Goal: Task Accomplishment & Management: Complete application form

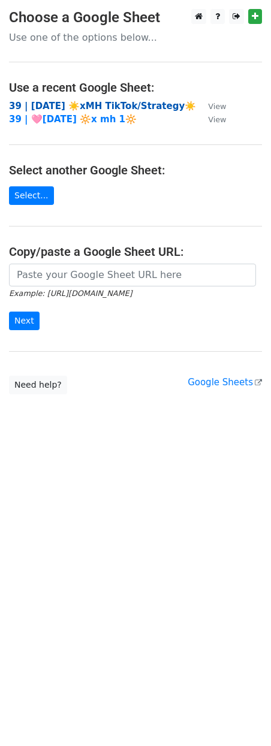
click at [90, 103] on strong "39 | [DATE] ☀️xMH TikTok/Strategy☀️" at bounding box center [102, 106] width 187 height 11
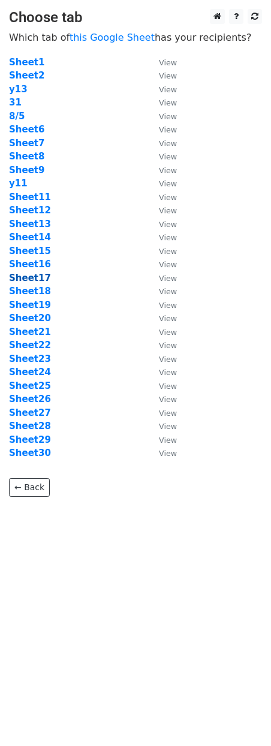
click at [33, 281] on strong "Sheet17" at bounding box center [30, 278] width 42 height 11
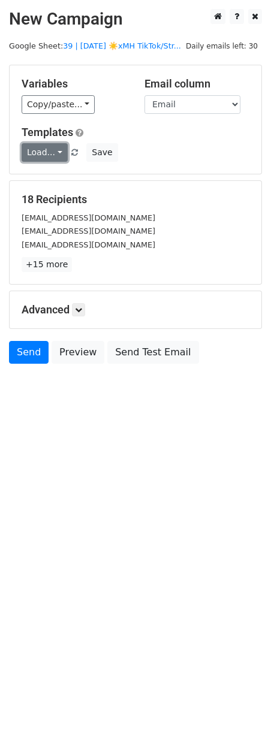
click at [50, 155] on link "Load..." at bounding box center [45, 152] width 46 height 19
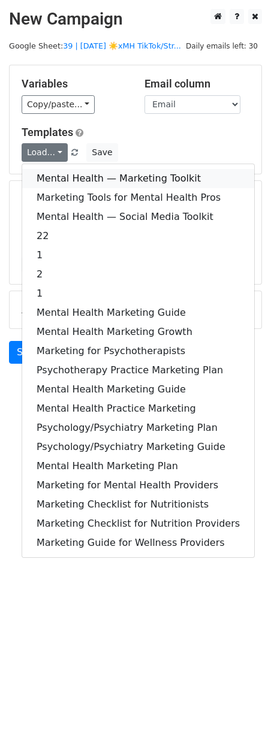
click at [50, 174] on link "Mental Health — Marketing Toolkit" at bounding box center [138, 178] width 232 height 19
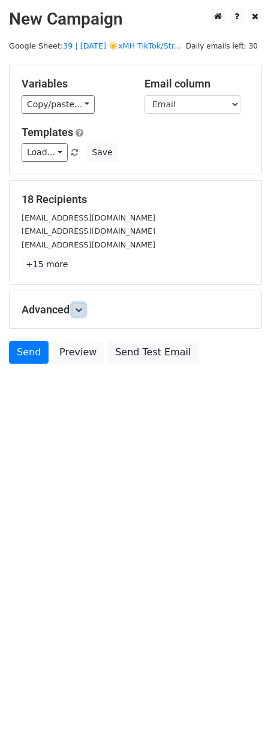
click at [80, 311] on icon at bounding box center [78, 309] width 7 height 7
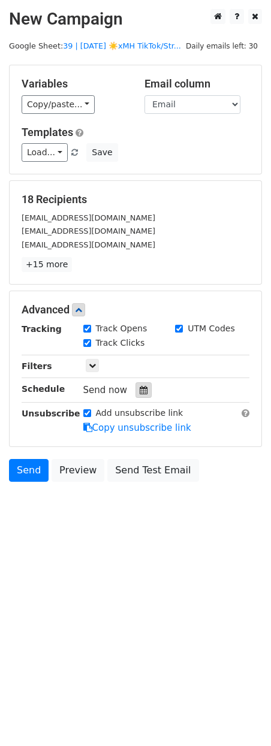
click at [141, 393] on div at bounding box center [143, 390] width 16 height 16
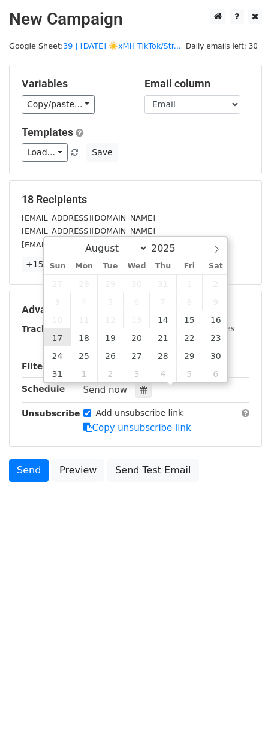
type input "2025-08-17 12:00"
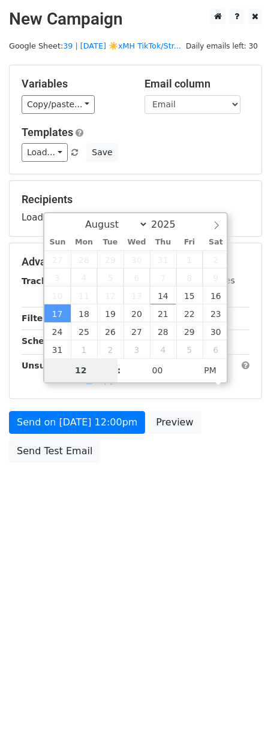
type input "3"
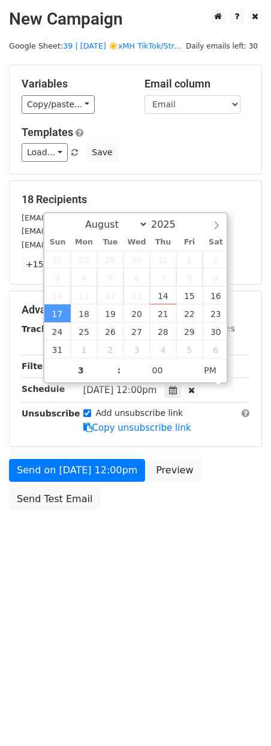
type input "2025-08-17 15:00"
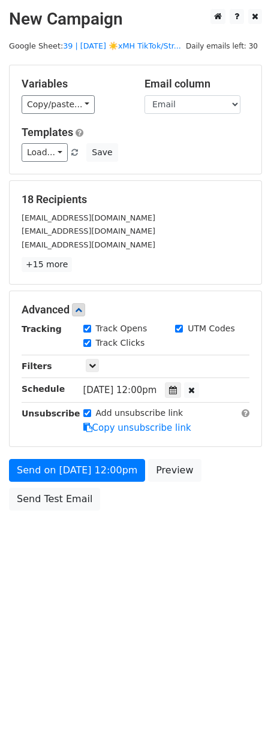
click at [64, 454] on form "Variables Copy/paste... {{Email}} Email column Email Templates Load... Mental H…" at bounding box center [135, 291] width 253 height 452
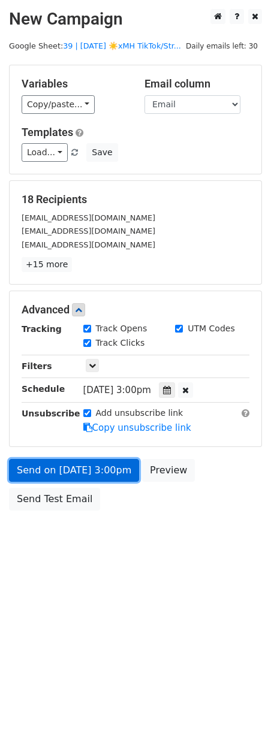
click at [64, 460] on div "Send on Aug 17 at 3:00pm Preview Send Test Email" at bounding box center [135, 488] width 271 height 58
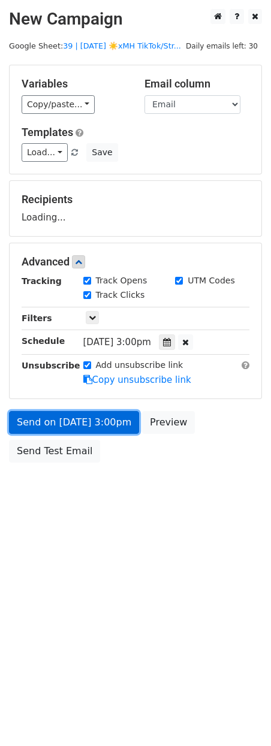
click at [36, 432] on form "Variables Copy/paste... {{Email}} Email column Email Templates Load... Mental H…" at bounding box center [135, 267] width 253 height 404
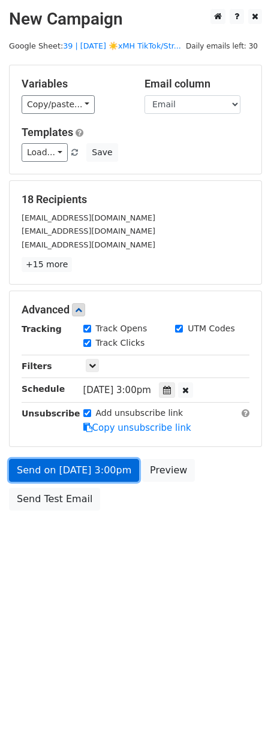
click at [41, 465] on link "Send on Aug 17 at 3:00pm" at bounding box center [74, 470] width 130 height 23
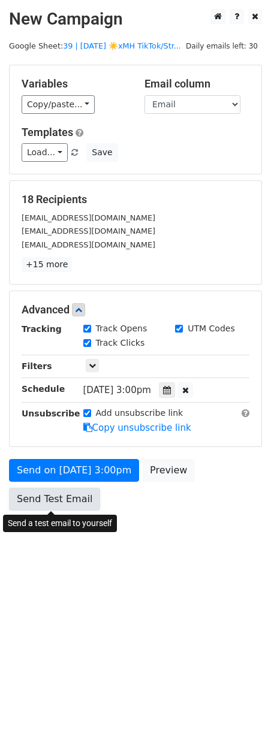
click at [28, 505] on link "Send Test Email" at bounding box center [54, 499] width 91 height 23
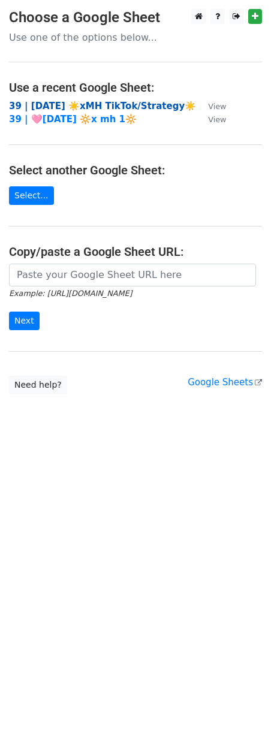
click at [77, 104] on strong "39 | [DATE] ☀️xMH TikTok/Strategy☀️" at bounding box center [102, 106] width 187 height 11
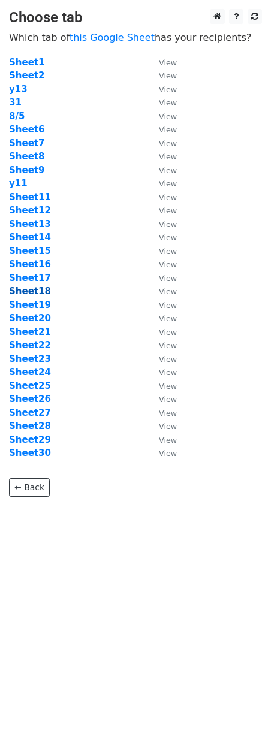
click at [35, 293] on strong "Sheet18" at bounding box center [30, 291] width 42 height 11
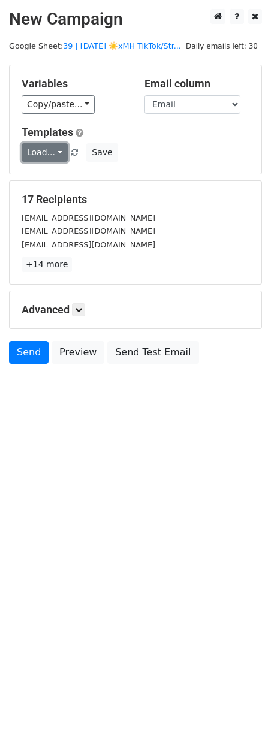
click at [46, 161] on link "Load..." at bounding box center [45, 152] width 46 height 19
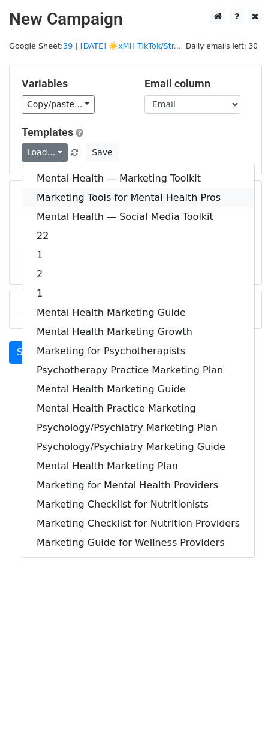
click at [46, 194] on link "Marketing Tools for Mental Health Pros" at bounding box center [138, 197] width 232 height 19
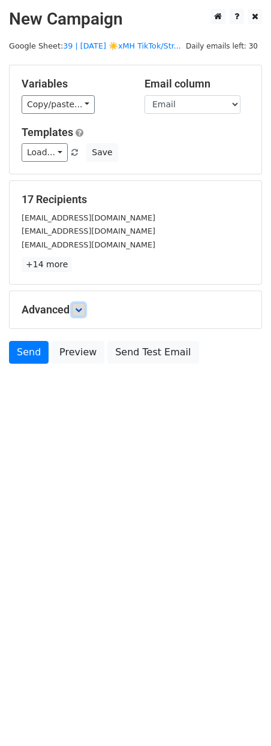
click at [85, 308] on link at bounding box center [78, 309] width 13 height 13
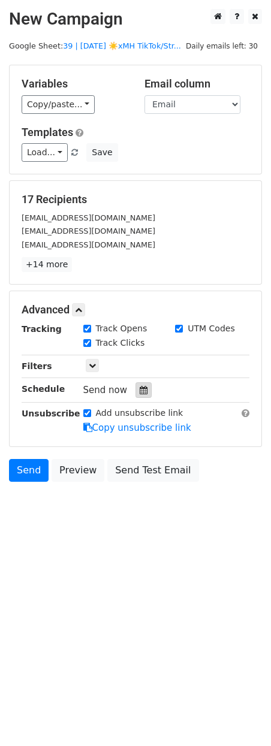
click at [140, 398] on div at bounding box center [143, 390] width 16 height 16
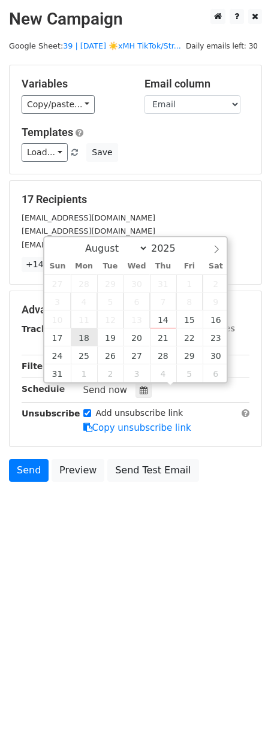
type input "2025-08-18 12:00"
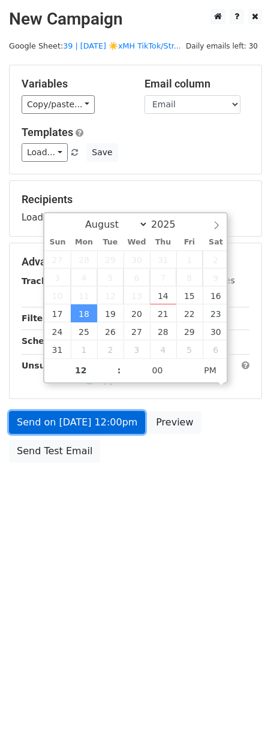
click at [73, 429] on link "Send on Aug 18 at 12:00pm" at bounding box center [77, 422] width 136 height 23
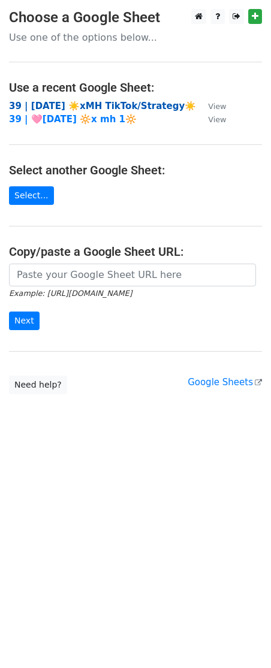
click at [95, 107] on strong "39 | AUG 5 ☀️xMH TikTok/Strategy☀️" at bounding box center [102, 106] width 187 height 11
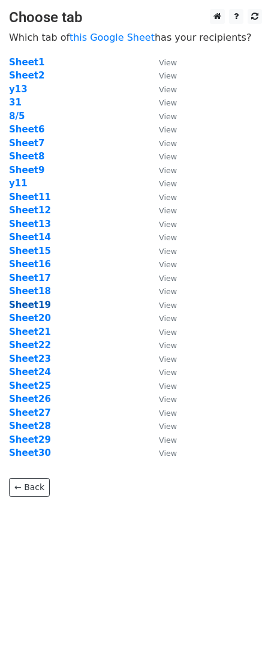
click at [40, 300] on strong "Sheet19" at bounding box center [30, 305] width 42 height 11
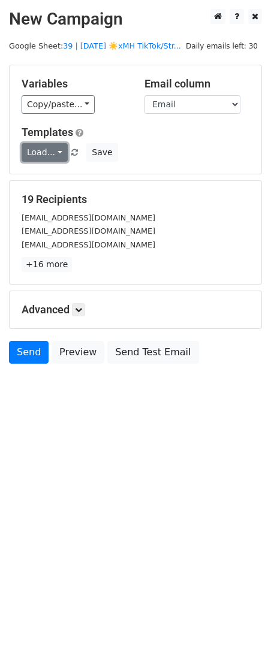
click at [40, 156] on link "Load..." at bounding box center [45, 152] width 46 height 19
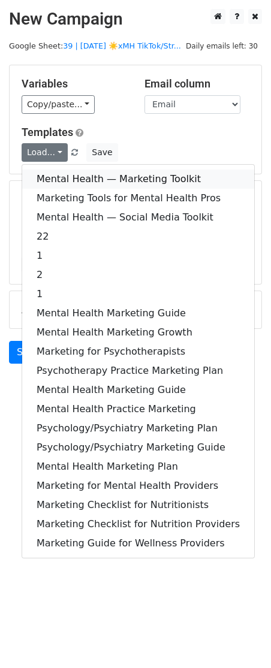
click at [46, 178] on link "Mental Health — Marketing Toolkit" at bounding box center [138, 179] width 232 height 19
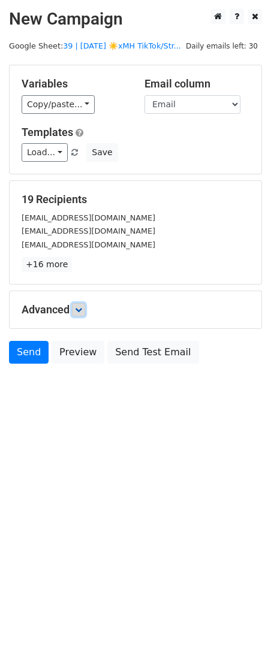
click at [82, 314] on link at bounding box center [78, 309] width 13 height 13
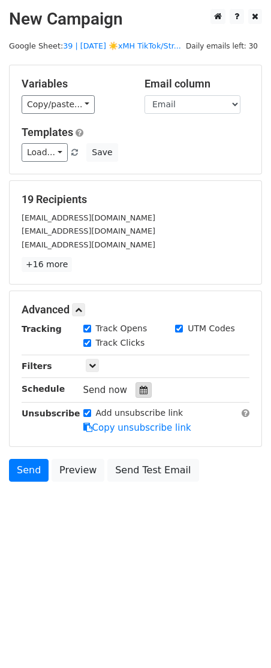
click at [146, 391] on div at bounding box center [143, 390] width 16 height 16
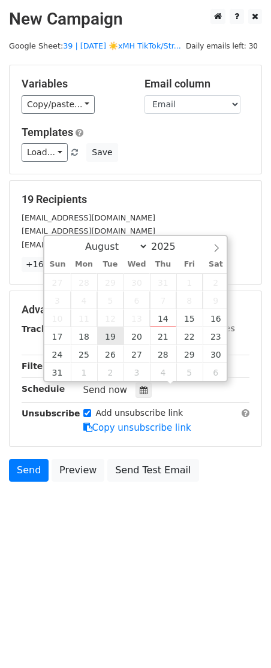
type input "2025-08-19 12:00"
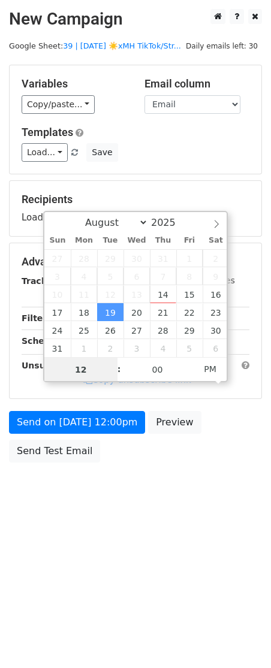
scroll to position [1, 0]
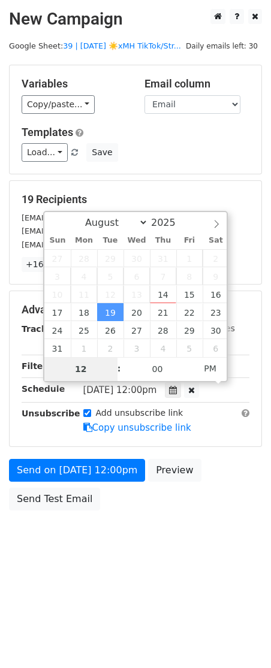
type input "1"
type input "8"
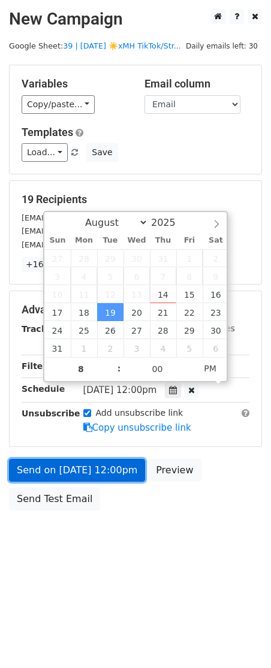
type input "2025-08-19 20:00"
click at [95, 469] on link "Send on Aug 19 at 12:00pm" at bounding box center [77, 470] width 136 height 23
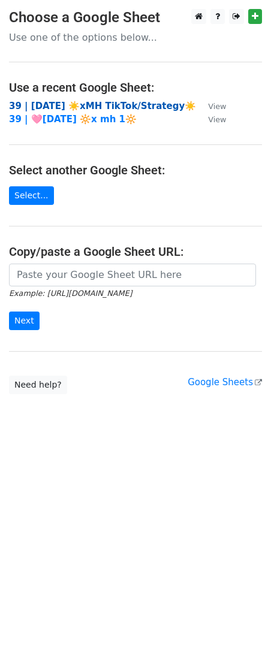
click at [71, 106] on strong "39 | [DATE] ☀️xMH TikTok/Strategy☀️" at bounding box center [102, 106] width 187 height 11
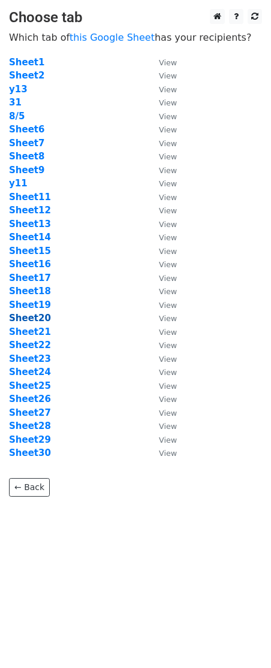
click at [37, 319] on strong "Sheet20" at bounding box center [30, 318] width 42 height 11
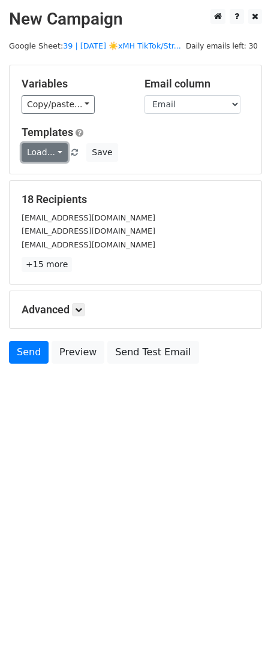
click at [41, 150] on link "Load..." at bounding box center [45, 152] width 46 height 19
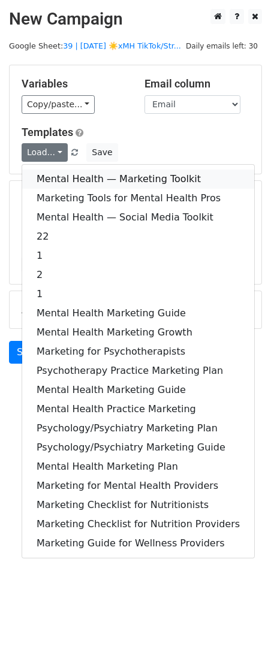
click at [47, 179] on link "Mental Health — Marketing Toolkit" at bounding box center [138, 179] width 232 height 19
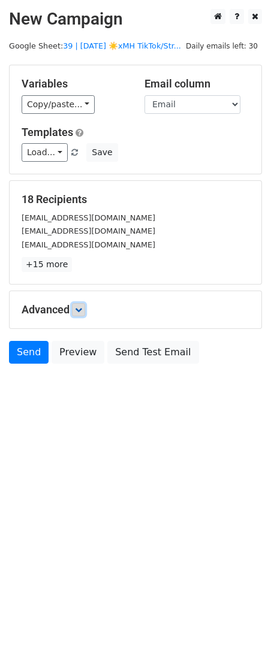
click at [80, 310] on icon at bounding box center [78, 309] width 7 height 7
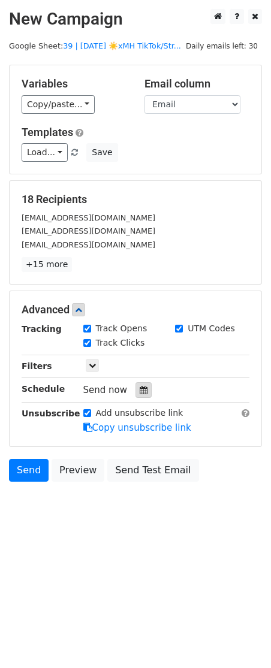
click at [140, 390] on icon at bounding box center [144, 390] width 8 height 8
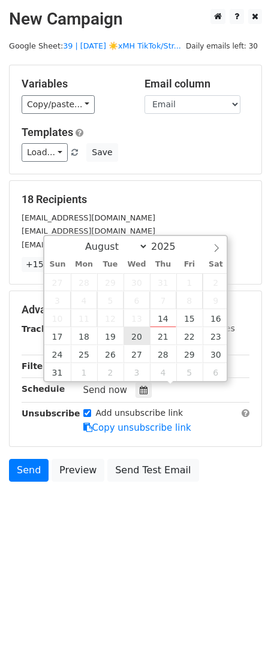
type input "2025-08-20 12:00"
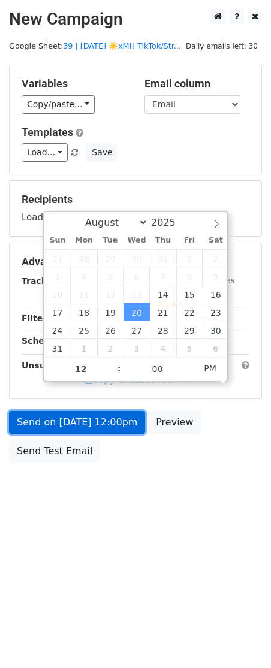
click at [91, 420] on link "Send on Aug 20 at 12:00pm" at bounding box center [77, 422] width 136 height 23
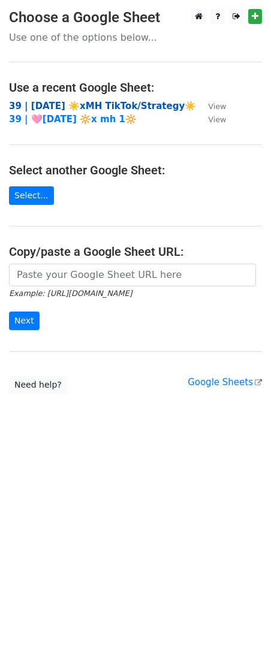
click at [114, 111] on strong "39 | [DATE] ☀️xMH TikTok/Strategy☀️" at bounding box center [102, 106] width 187 height 11
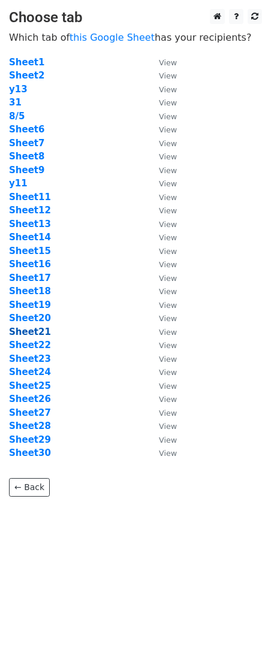
click at [27, 329] on strong "Sheet21" at bounding box center [30, 332] width 42 height 11
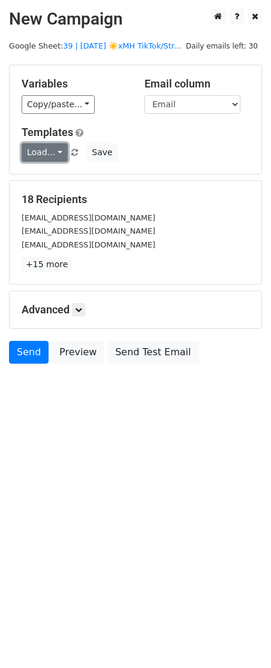
click at [60, 158] on link "Load..." at bounding box center [45, 152] width 46 height 19
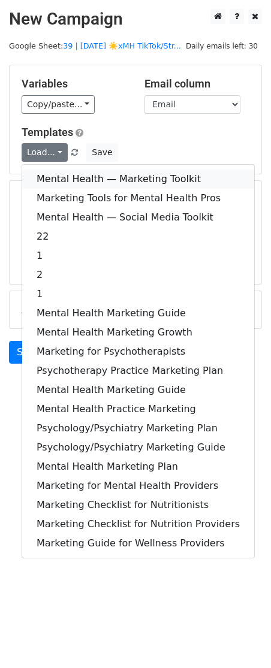
click at [60, 184] on link "Mental Health — Marketing Toolkit" at bounding box center [138, 179] width 232 height 19
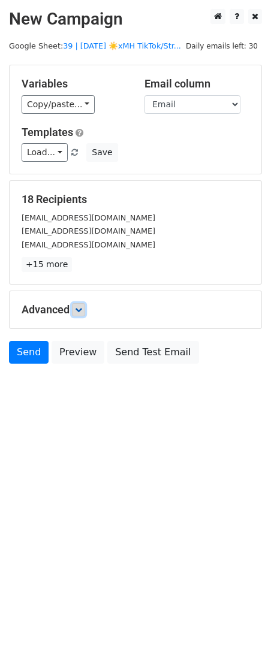
click at [82, 308] on icon at bounding box center [78, 309] width 7 height 7
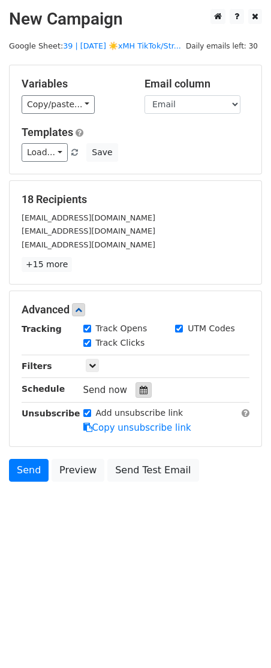
click at [140, 390] on icon at bounding box center [144, 390] width 8 height 8
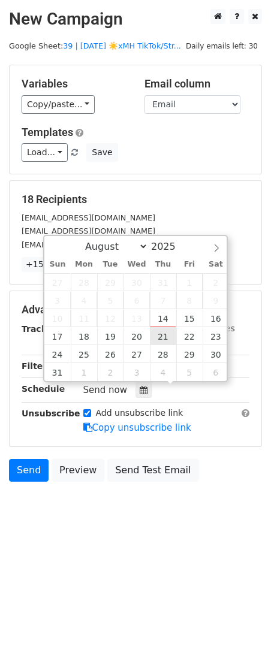
type input "2025-08-21 12:00"
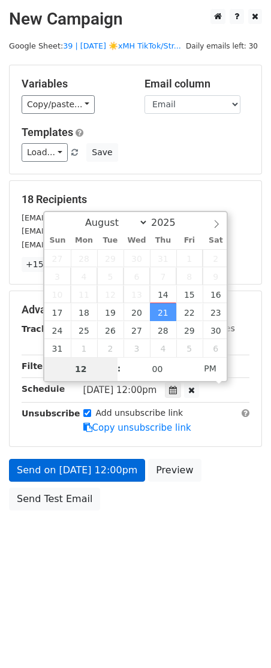
type input "8"
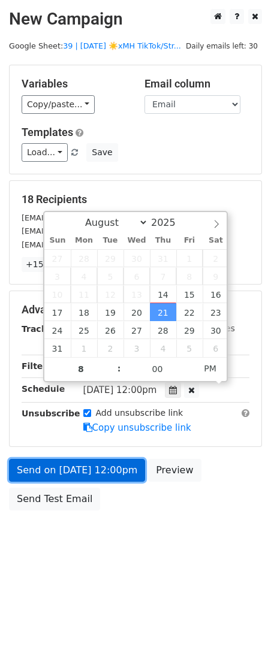
type input "2025-08-21 20:00"
click at [62, 474] on link "Send on Aug 21 at 12:00pm" at bounding box center [77, 470] width 136 height 23
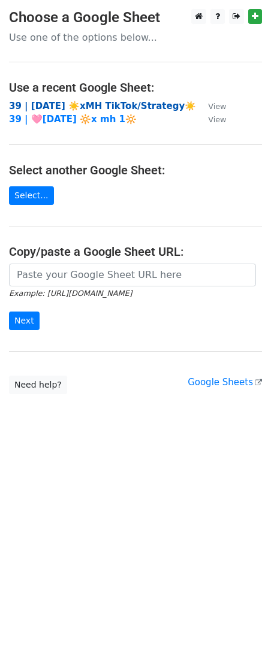
click at [99, 103] on strong "39 | AUG 5 ☀️xMH TikTok/Strategy☀️" at bounding box center [102, 106] width 187 height 11
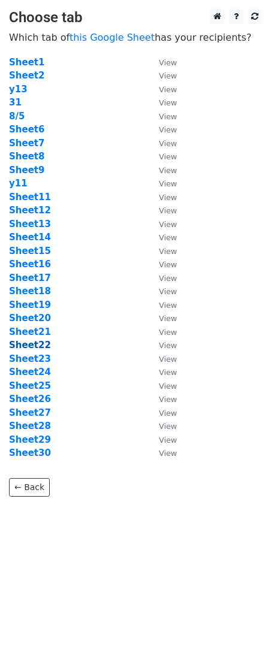
click at [37, 342] on strong "Sheet22" at bounding box center [30, 345] width 42 height 11
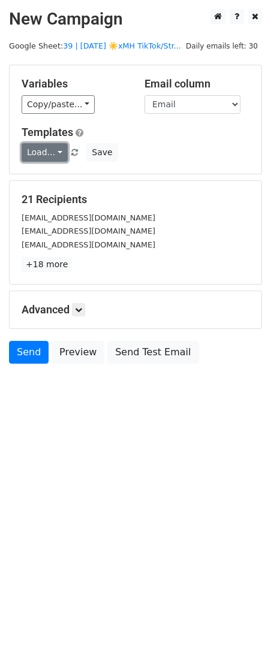
click at [38, 149] on link "Load..." at bounding box center [45, 152] width 46 height 19
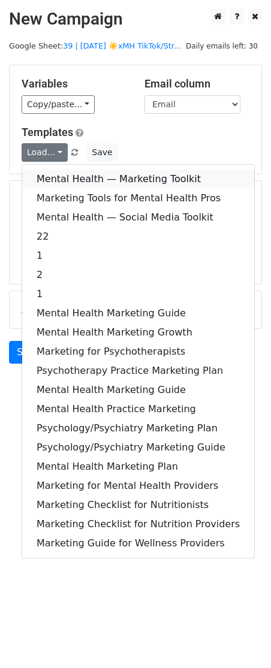
click at [47, 176] on link "Mental Health — Marketing Toolkit" at bounding box center [138, 179] width 232 height 19
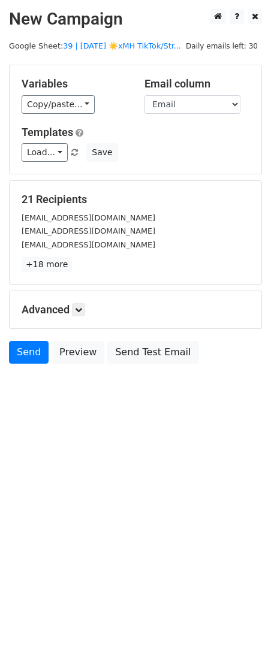
click at [89, 315] on h5 "Advanced" at bounding box center [136, 309] width 228 height 13
click at [82, 311] on icon at bounding box center [78, 309] width 7 height 7
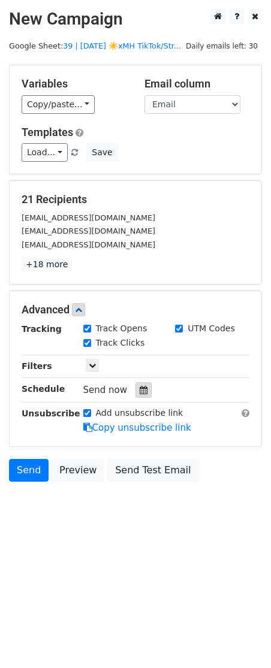
click at [136, 385] on div at bounding box center [143, 390] width 16 height 16
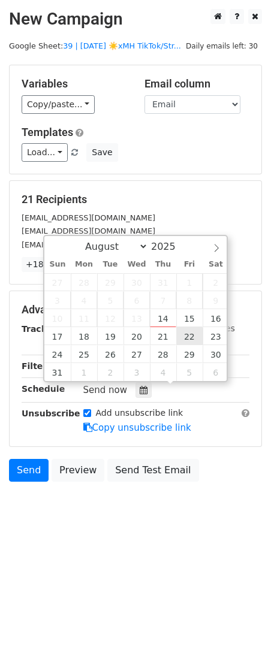
type input "2025-08-22 12:00"
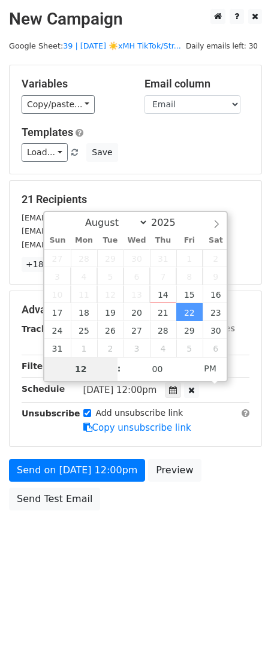
type input "8"
type input "2025-08-22 20:00"
click at [92, 484] on div "Send on Aug 22 at 12:00pm Preview Send Test Email" at bounding box center [135, 488] width 271 height 58
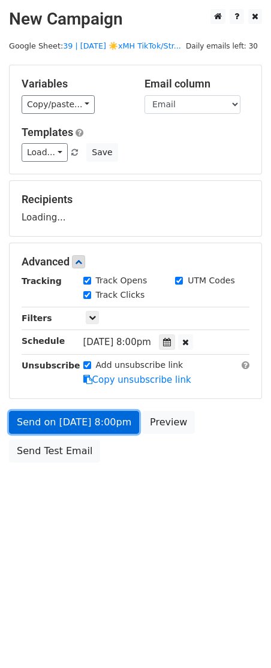
click at [97, 432] on link "Send on Aug 22 at 8:00pm" at bounding box center [74, 422] width 130 height 23
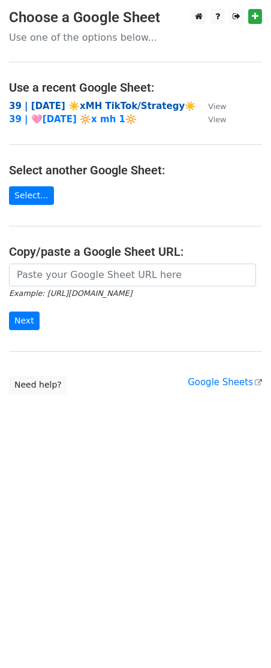
click at [115, 107] on strong "39 | [DATE] ☀️xMH TikTok/Strategy☀️" at bounding box center [102, 106] width 187 height 11
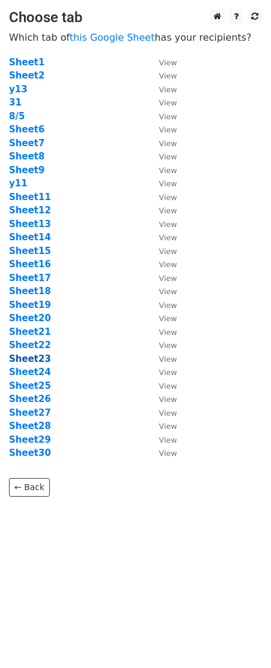
click at [41, 364] on strong "Sheet23" at bounding box center [30, 359] width 42 height 11
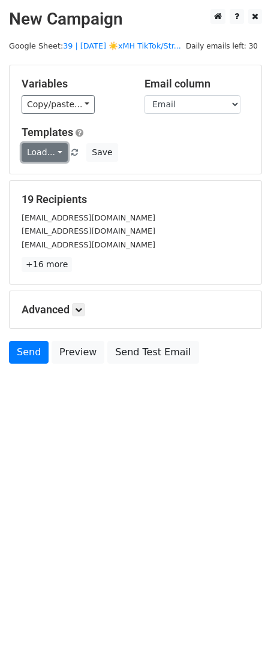
click at [39, 146] on link "Load..." at bounding box center [45, 152] width 46 height 19
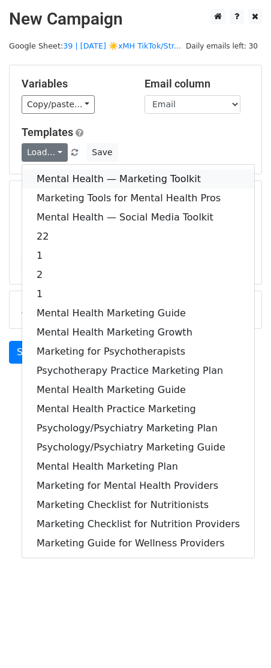
click at [41, 175] on link "Mental Health — Marketing Toolkit" at bounding box center [138, 179] width 232 height 19
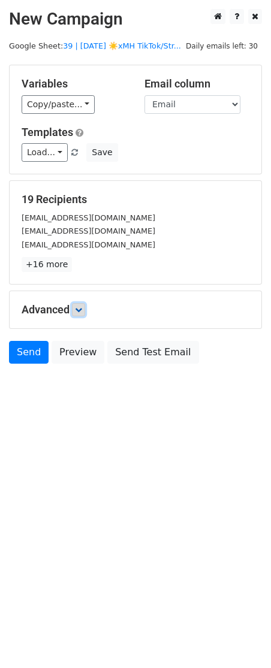
click at [82, 306] on icon at bounding box center [78, 309] width 7 height 7
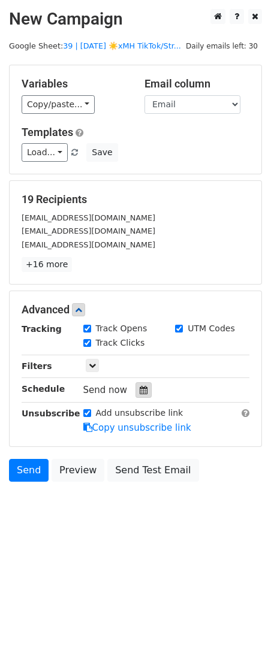
click at [140, 391] on icon at bounding box center [144, 390] width 8 height 8
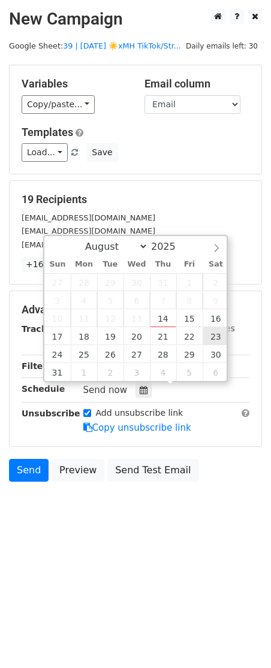
type input "2025-08-23 12:00"
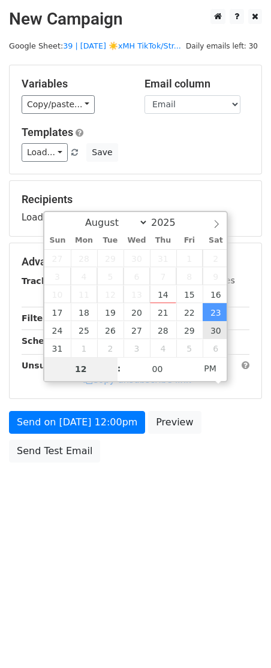
type input "9"
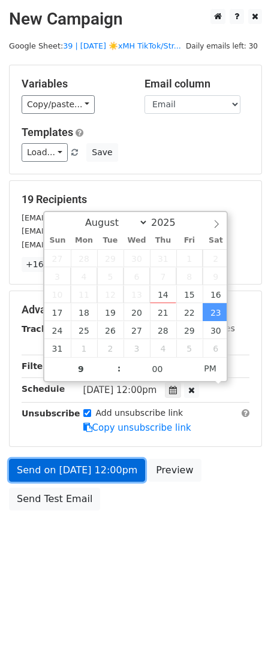
type input "2025-08-23 21:00"
click at [106, 469] on link "Send on Aug 23 at 12:00pm" at bounding box center [77, 470] width 136 height 23
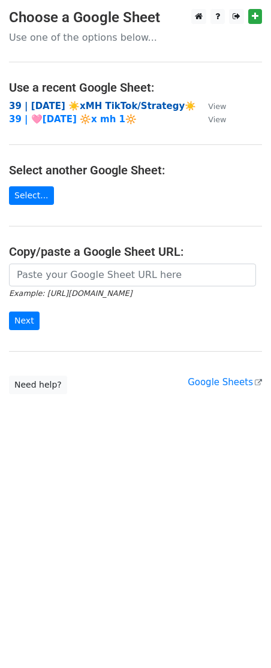
click at [96, 104] on strong "39 | [DATE] ☀️xMH TikTok/Strategy☀️" at bounding box center [102, 106] width 187 height 11
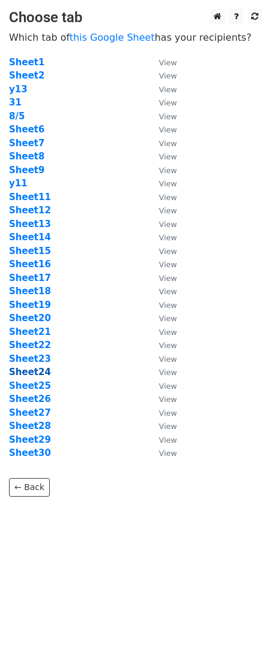
click at [37, 375] on strong "Sheet24" at bounding box center [30, 372] width 42 height 11
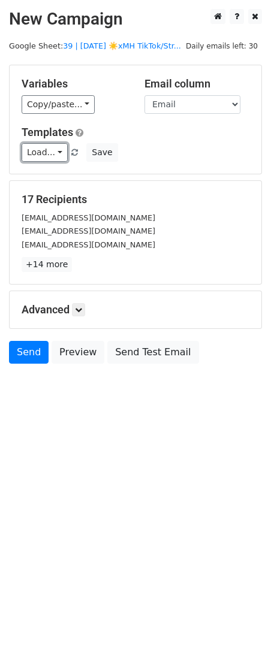
click at [40, 148] on link "Load..." at bounding box center [45, 152] width 46 height 19
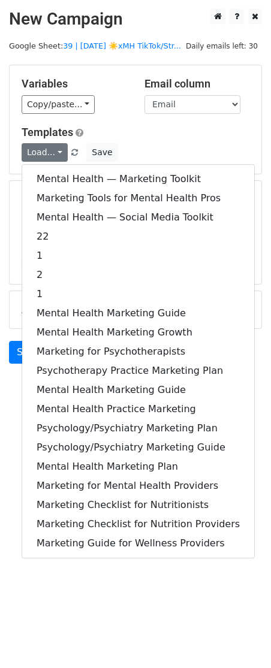
click at [42, 168] on div "Mental Health — Marketing Toolkit Marketing Tools for Mental Health Pros Mental…" at bounding box center [138, 361] width 233 height 394
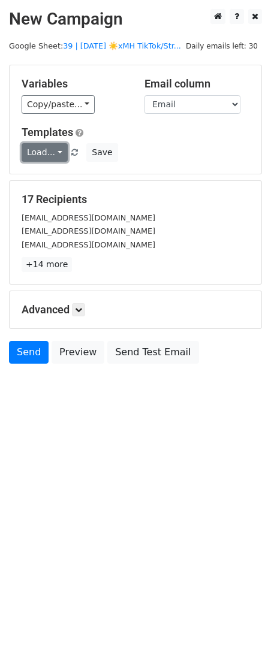
click at [44, 155] on link "Load..." at bounding box center [45, 152] width 46 height 19
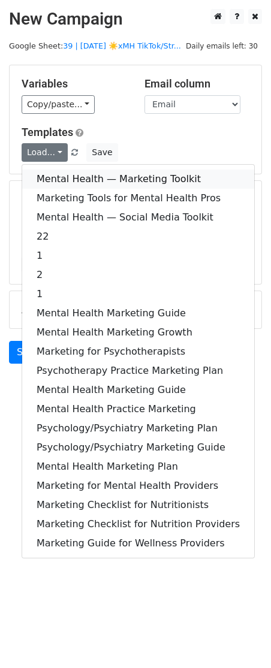
click at [44, 175] on link "Mental Health — Marketing Toolkit" at bounding box center [138, 179] width 232 height 19
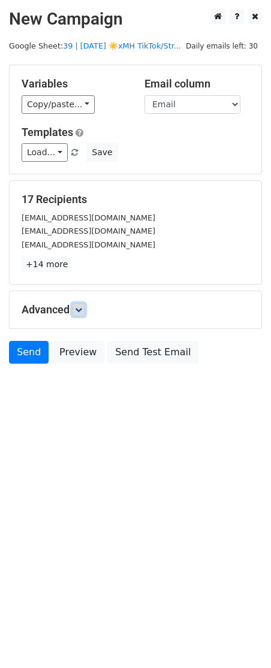
click at [85, 307] on link at bounding box center [78, 309] width 13 height 13
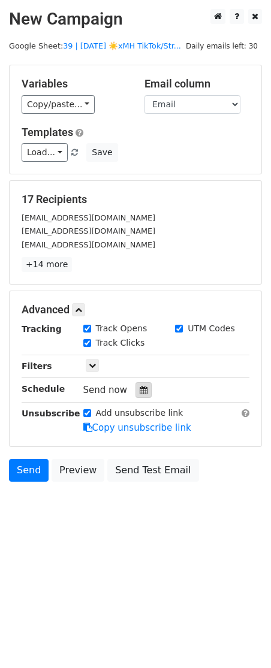
click at [146, 390] on div at bounding box center [143, 390] width 16 height 16
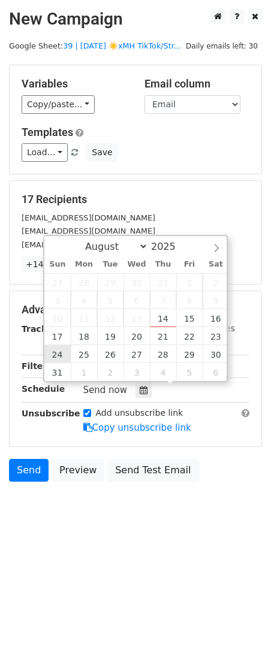
type input "2025-08-24 12:00"
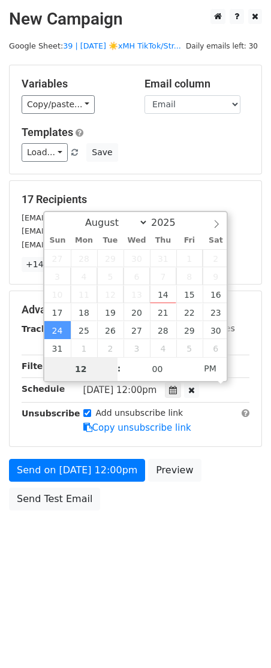
type input "9"
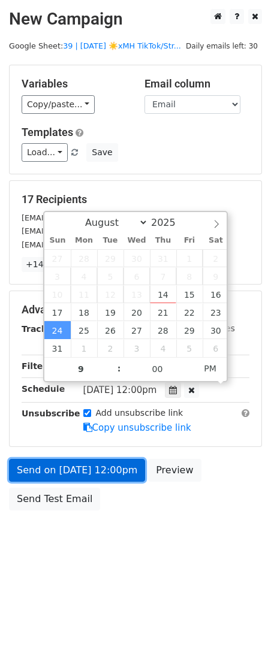
type input "2025-08-24 21:00"
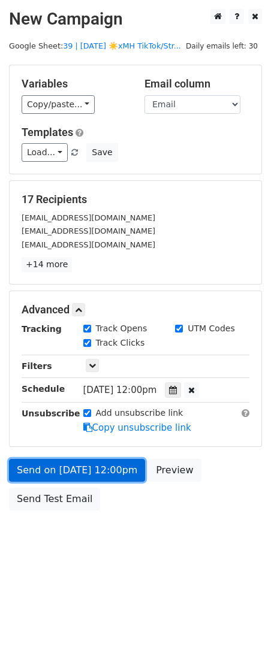
click at [45, 478] on link "Send on Aug 24 at 12:00pm" at bounding box center [77, 470] width 136 height 23
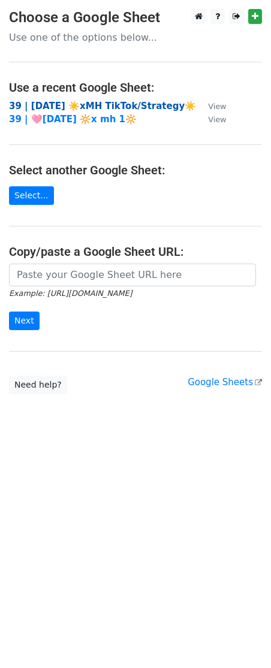
click at [95, 110] on strong "39 | [DATE] ☀️xMH TikTok/Strategy☀️" at bounding box center [102, 106] width 187 height 11
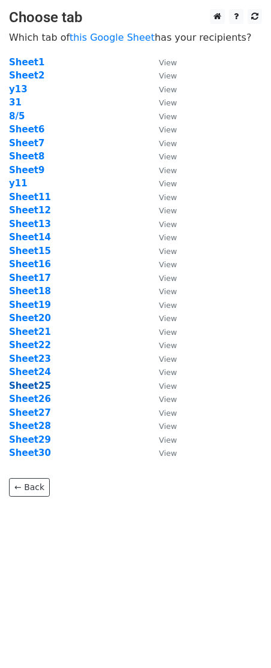
click at [38, 381] on strong "Sheet25" at bounding box center [30, 386] width 42 height 11
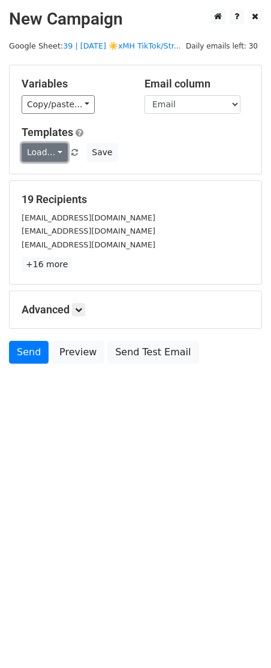
click at [35, 147] on link "Load..." at bounding box center [45, 152] width 46 height 19
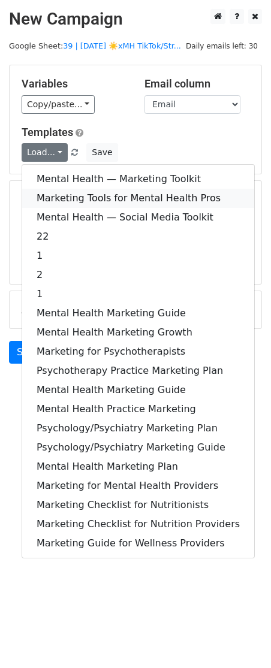
click at [59, 195] on link "Marketing Tools for Mental Health Pros" at bounding box center [138, 198] width 232 height 19
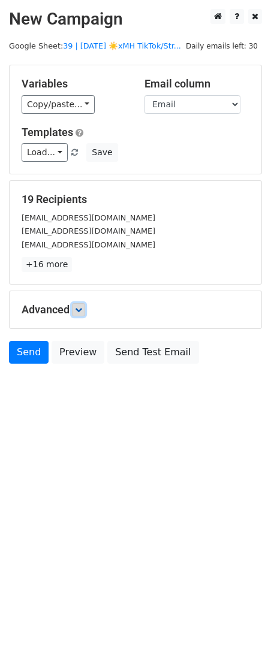
click at [82, 312] on icon at bounding box center [78, 309] width 7 height 7
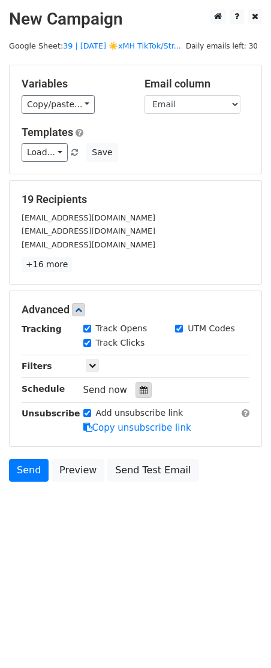
click at [135, 391] on div at bounding box center [143, 390] width 16 height 16
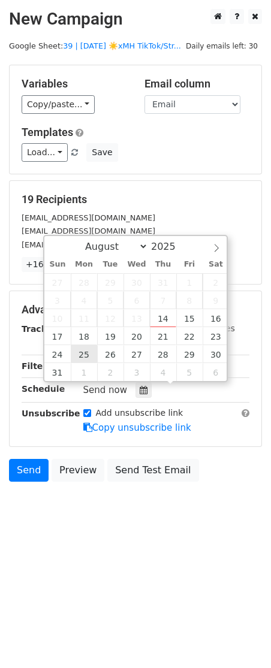
type input "[DATE] 12:00"
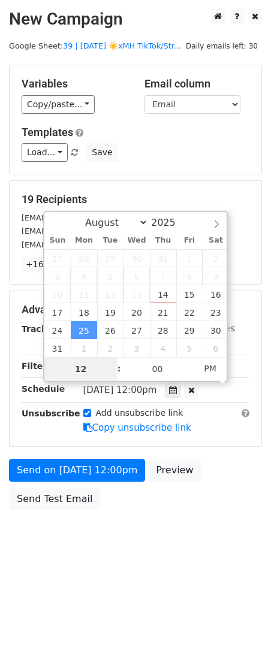
type input "9"
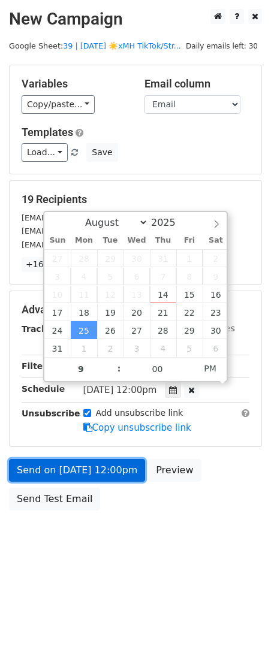
type input "[DATE] 21:00"
click at [79, 472] on link "Send on [DATE] 12:00pm" at bounding box center [77, 470] width 136 height 23
